Goal: Information Seeking & Learning: Find specific fact

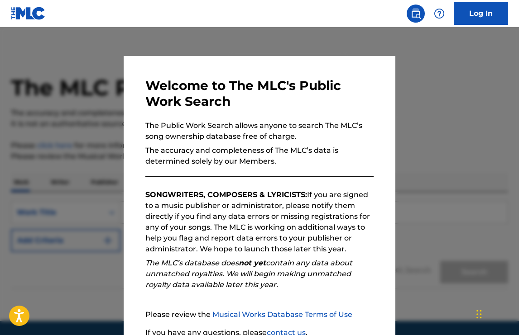
scroll to position [79, 0]
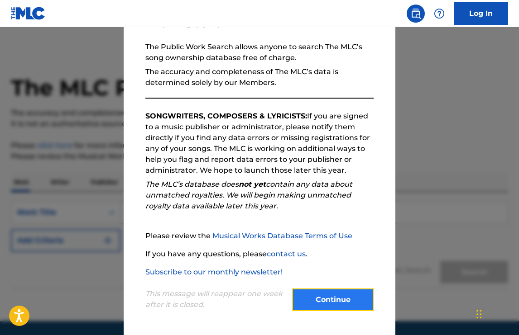
click at [326, 290] on button "Continue" at bounding box center [332, 300] width 81 height 23
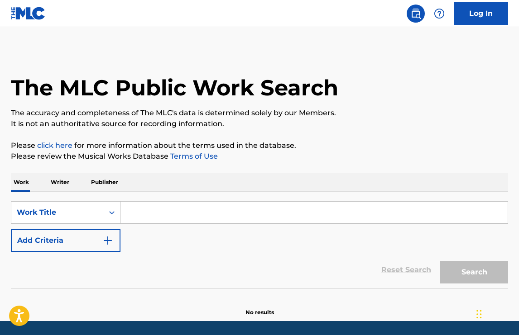
click at [158, 217] on input "Search Form" at bounding box center [313, 213] width 387 height 22
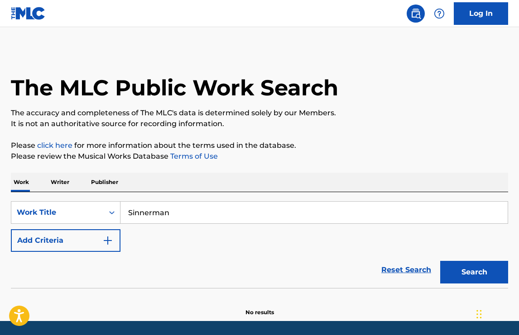
type input "Sinnerman"
click at [440, 261] on button "Search" at bounding box center [474, 272] width 68 height 23
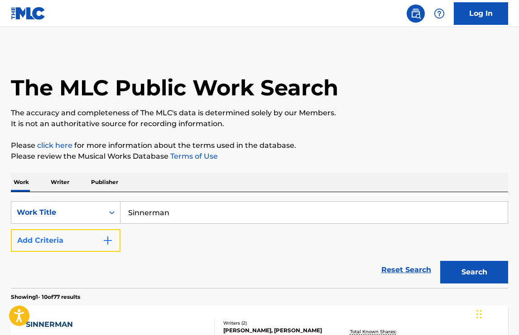
click at [105, 239] on img "Search Form" at bounding box center [107, 240] width 11 height 11
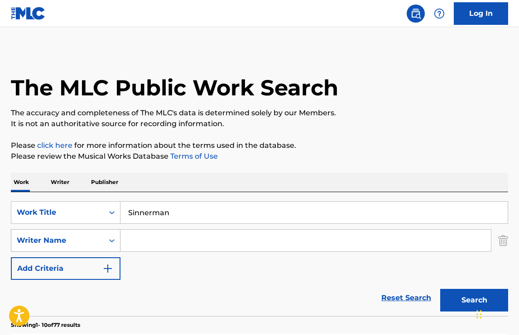
click at [68, 231] on div "Writer Name" at bounding box center [66, 241] width 110 height 23
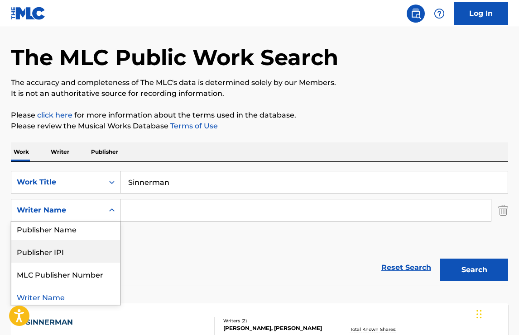
scroll to position [30, 0]
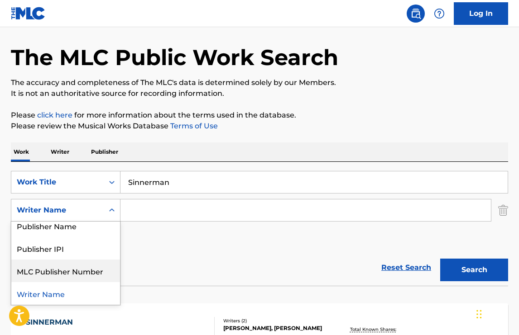
click at [187, 261] on div "Reset Search Search" at bounding box center [259, 268] width 497 height 36
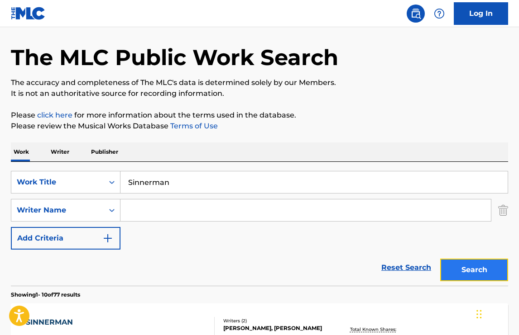
click at [501, 274] on button "Search" at bounding box center [474, 270] width 68 height 23
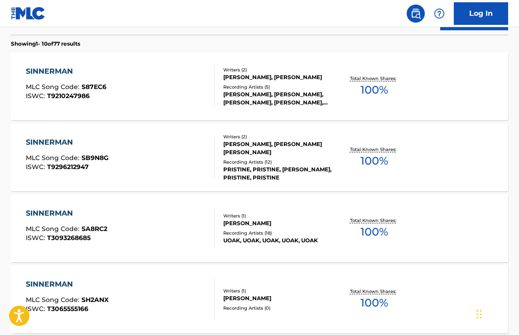
scroll to position [282, 0]
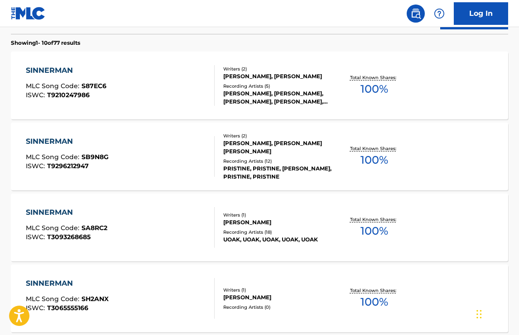
click at [128, 99] on div "SINNERMAN MLC Song Code : S87EC6 ISWC : T9210247986" at bounding box center [120, 85] width 189 height 41
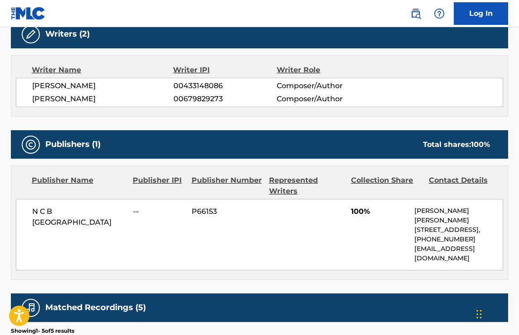
scroll to position [303, 0]
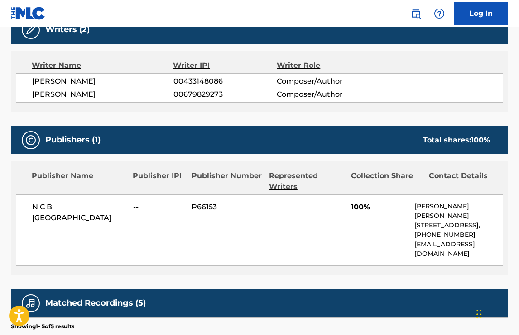
scroll to position [334, 0]
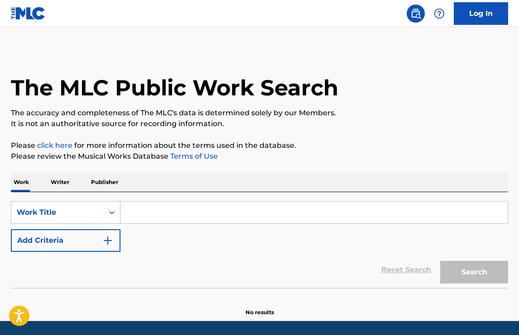
click at [152, 207] on input "Search Form" at bounding box center [313, 213] width 387 height 22
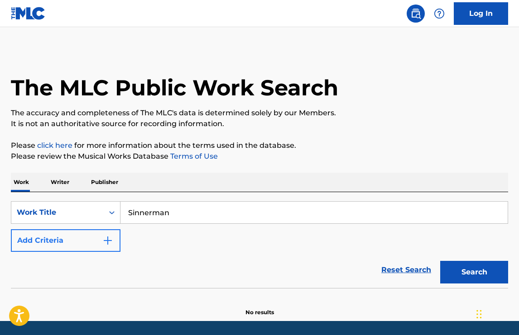
type input "Sinnerman"
click at [66, 249] on button "Add Criteria" at bounding box center [66, 241] width 110 height 23
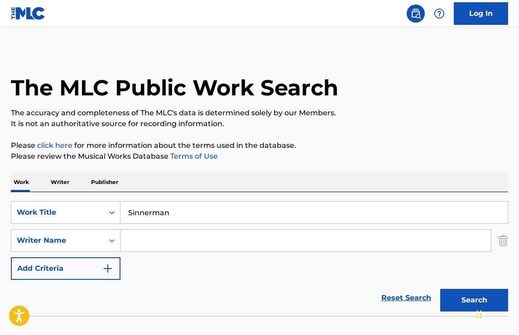
click at [162, 236] on input "Search Form" at bounding box center [305, 241] width 370 height 22
type input "[PERSON_NAME]"
click at [440, 289] on button "Search" at bounding box center [474, 300] width 68 height 23
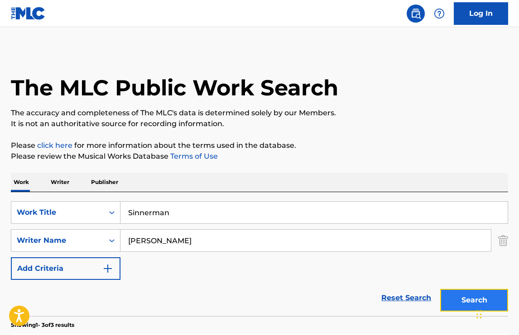
click at [454, 296] on button "Search" at bounding box center [474, 300] width 68 height 23
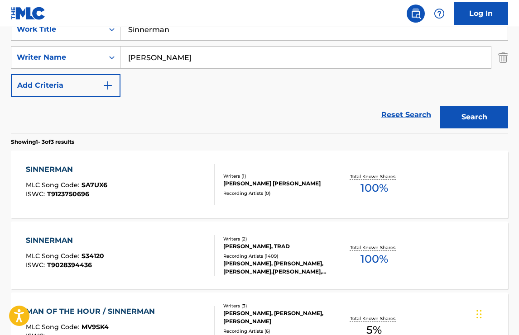
scroll to position [187, 0]
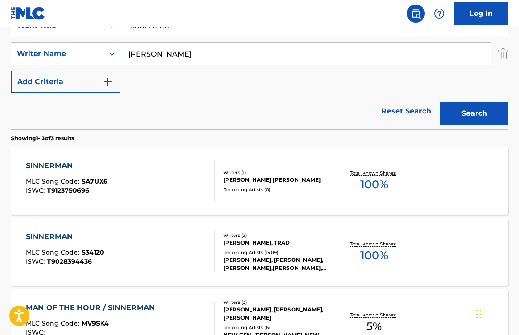
click at [129, 170] on div "SINNERMAN MLC Song Code : SA7UX6 ISWC : T9123750696" at bounding box center [120, 181] width 189 height 41
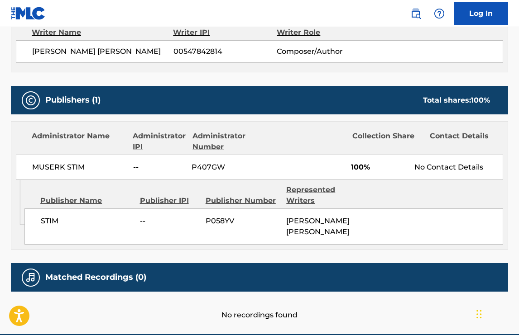
scroll to position [387, 0]
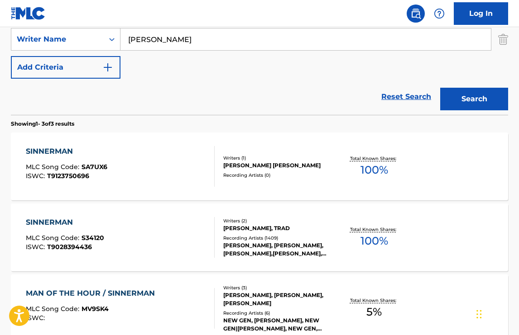
scroll to position [206, 0]
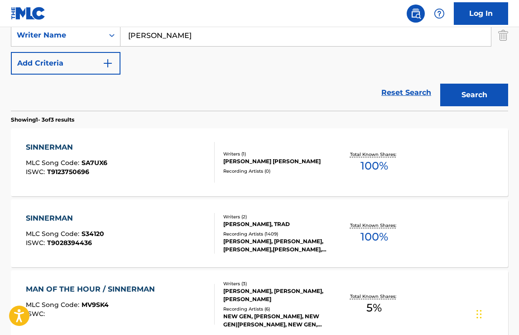
click at [157, 246] on div "SINNERMAN MLC Song Code : S34120 ISWC : T9028394436" at bounding box center [120, 233] width 189 height 41
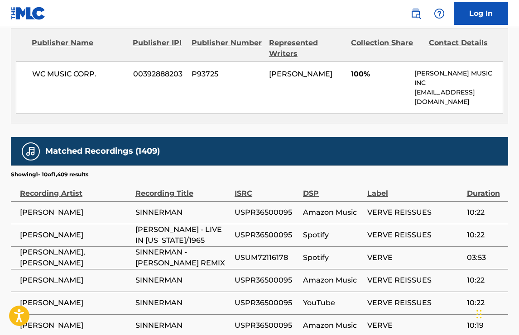
scroll to position [613, 0]
